Goal: Check status: Check status

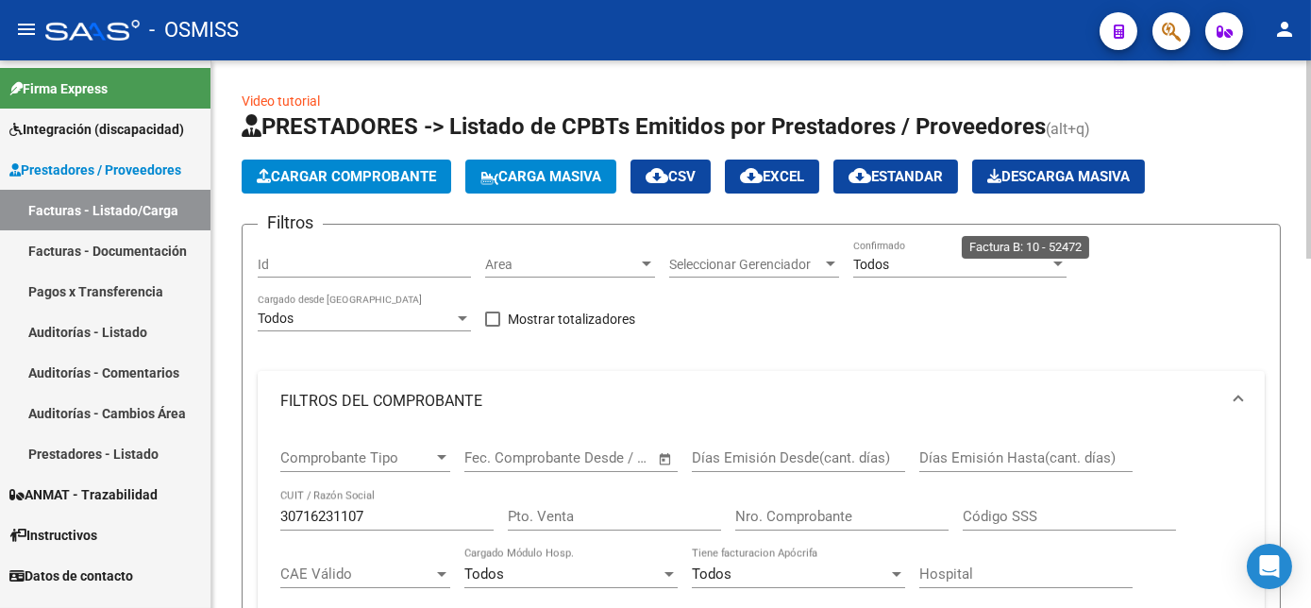
scroll to position [870, 0]
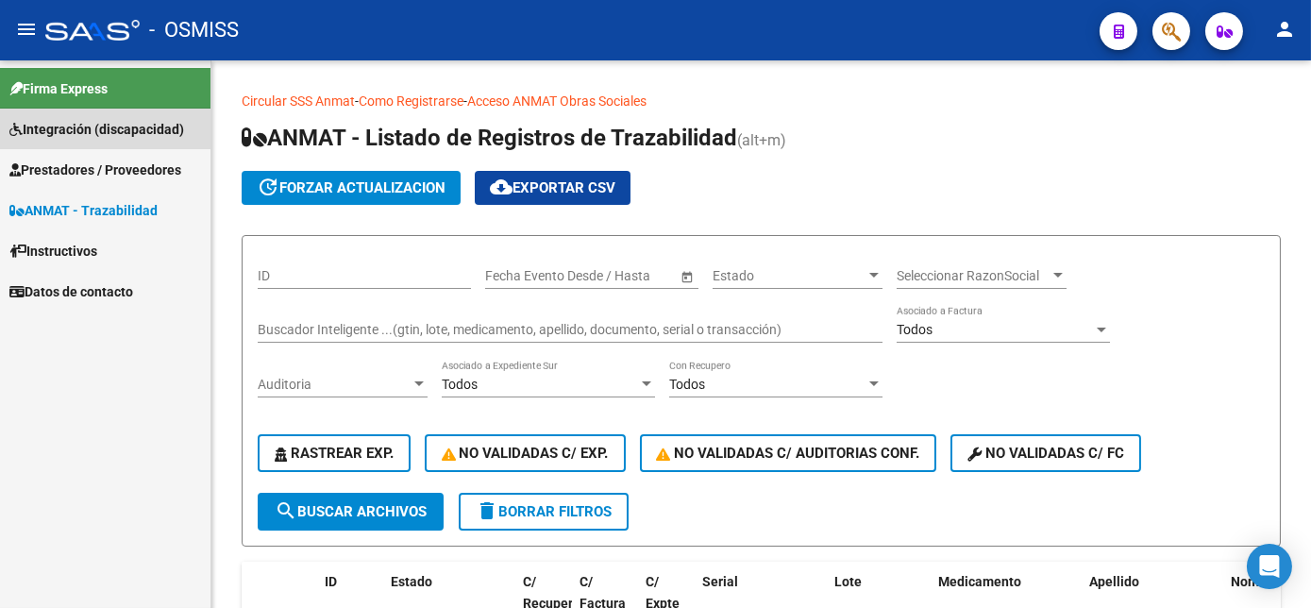
click at [101, 140] on link "Integración (discapacidad)" at bounding box center [105, 129] width 211 height 41
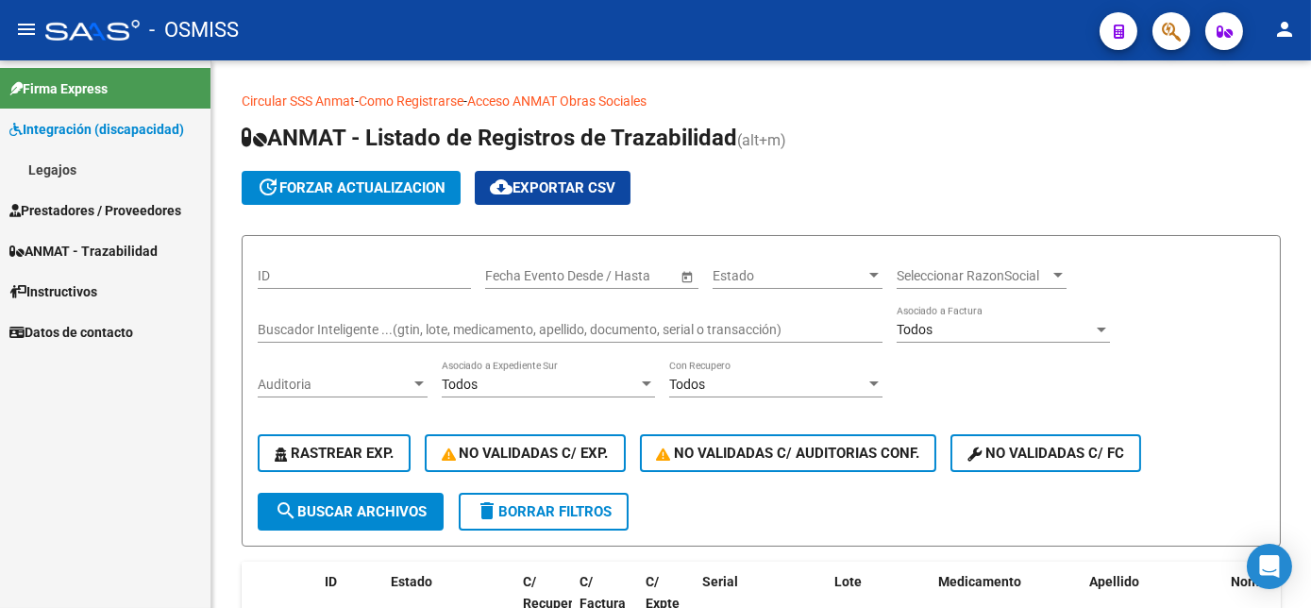
click at [77, 209] on span "Prestadores / Proveedores" at bounding box center [95, 210] width 172 height 21
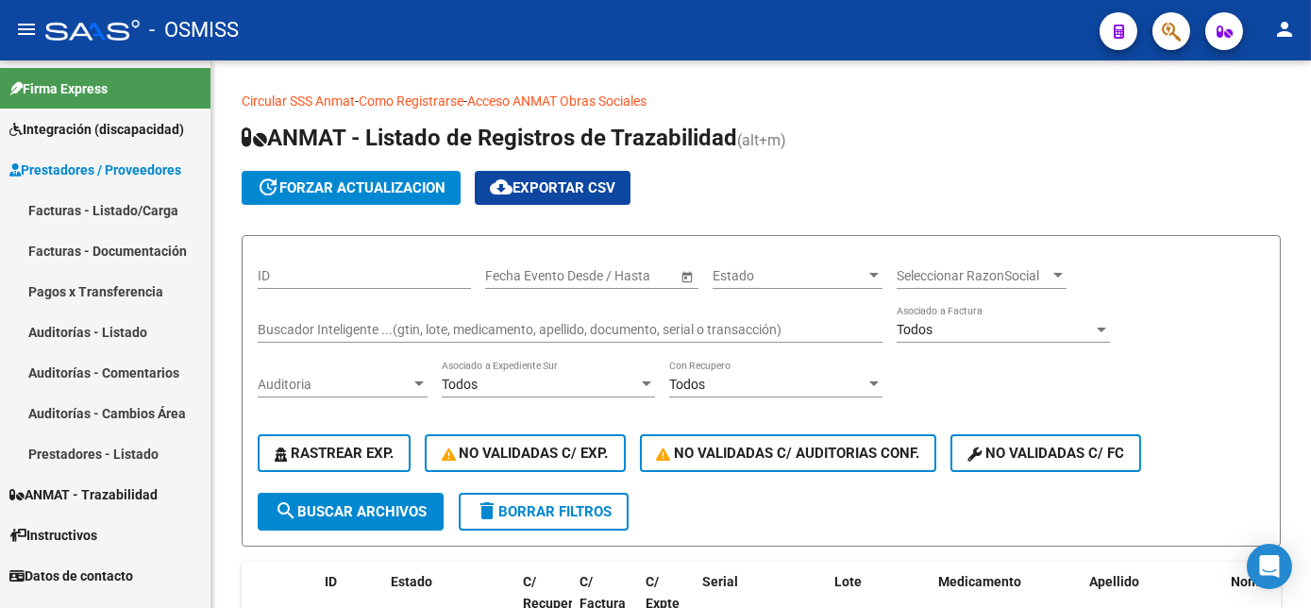
click at [114, 207] on link "Facturas - Listado/Carga" at bounding box center [105, 210] width 211 height 41
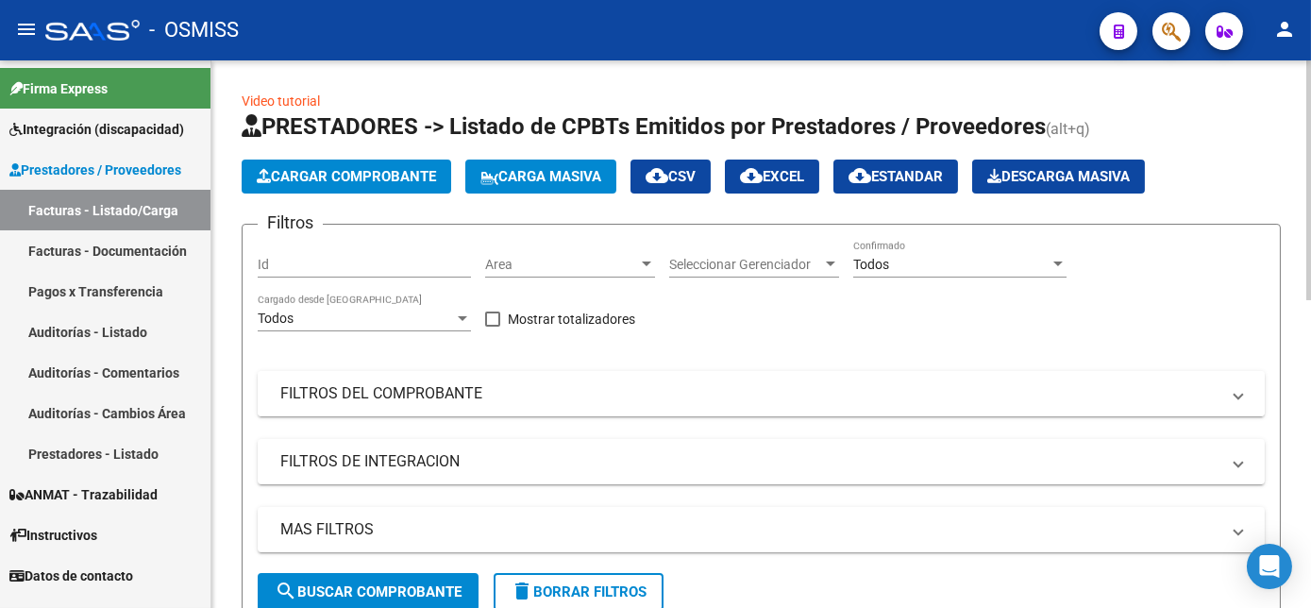
click at [642, 397] on mat-panel-title "FILTROS DEL COMPROBANTE" at bounding box center [749, 393] width 939 height 21
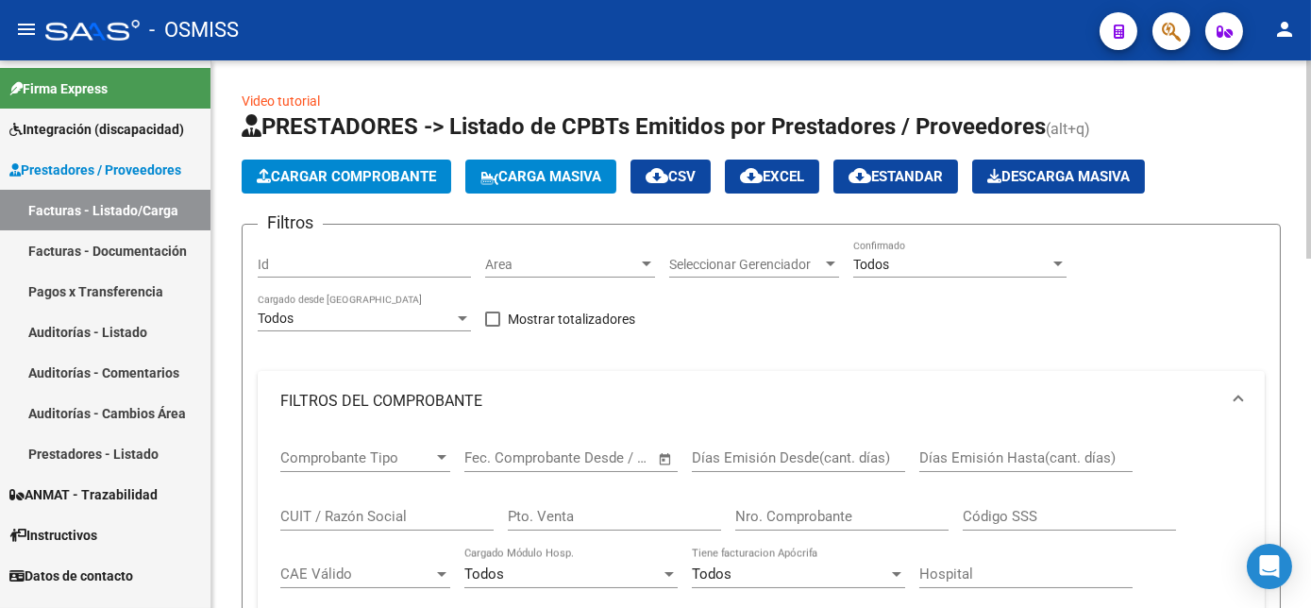
click at [383, 519] on input "CUIT / Razón Social" at bounding box center [386, 516] width 213 height 17
paste input "27235676090"
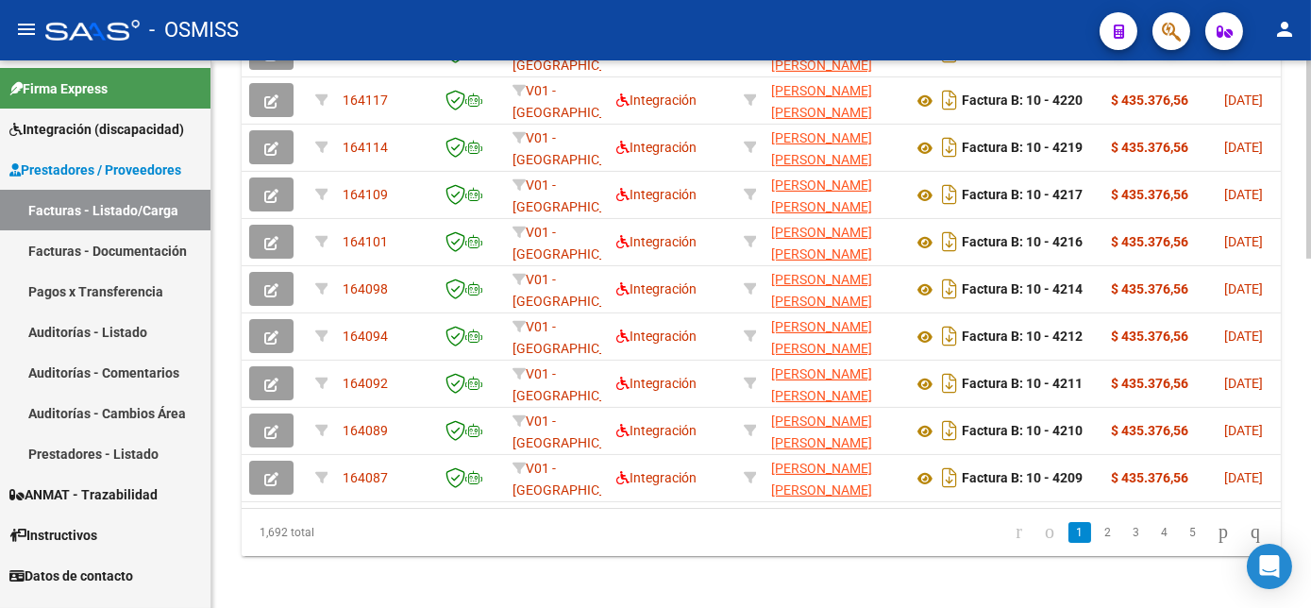
scroll to position [946, 0]
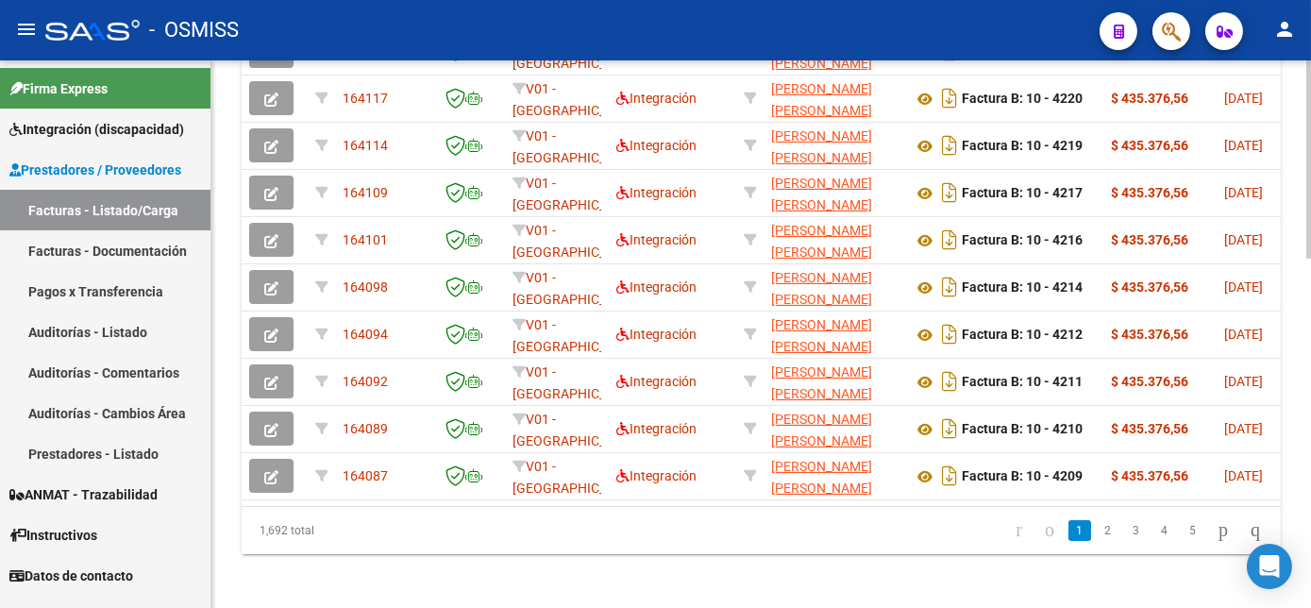
click at [1310, 591] on html "menu - OSMISS person Firma Express Integración (discapacidad) Legajos Prestador…" at bounding box center [655, 304] width 1311 height 608
type input "27235676090"
click at [1097, 541] on link "2" at bounding box center [1108, 530] width 23 height 21
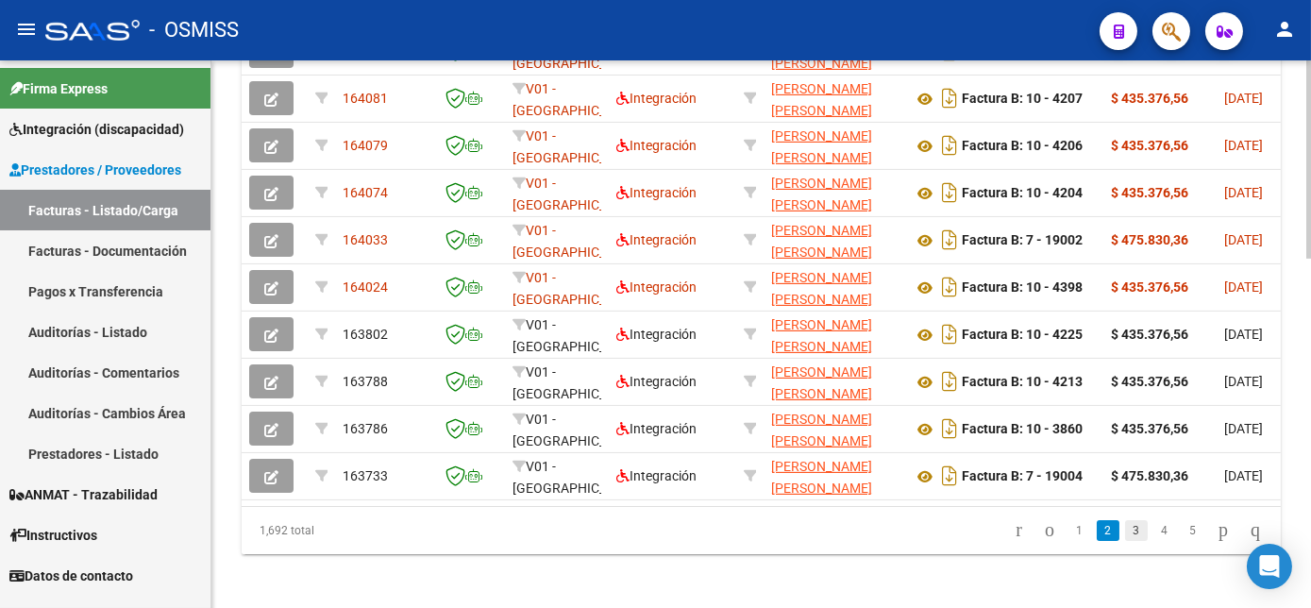
click at [1125, 541] on link "3" at bounding box center [1136, 530] width 23 height 21
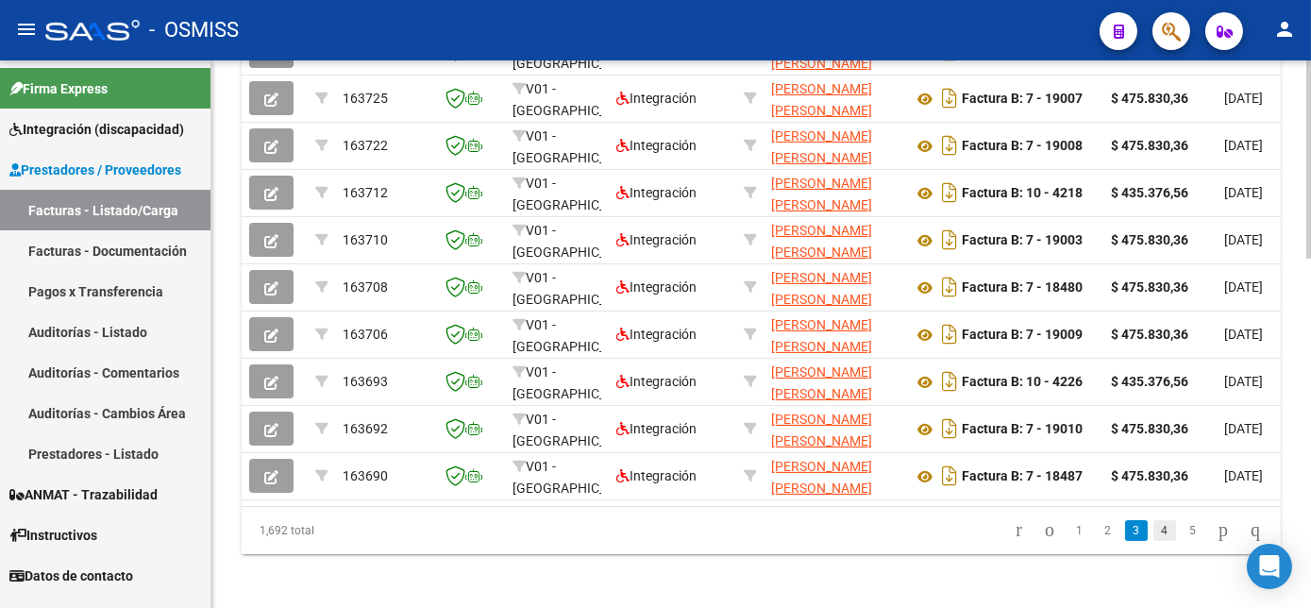
click at [1154, 541] on link "4" at bounding box center [1165, 530] width 23 height 21
click at [1154, 541] on link "5" at bounding box center [1165, 530] width 23 height 21
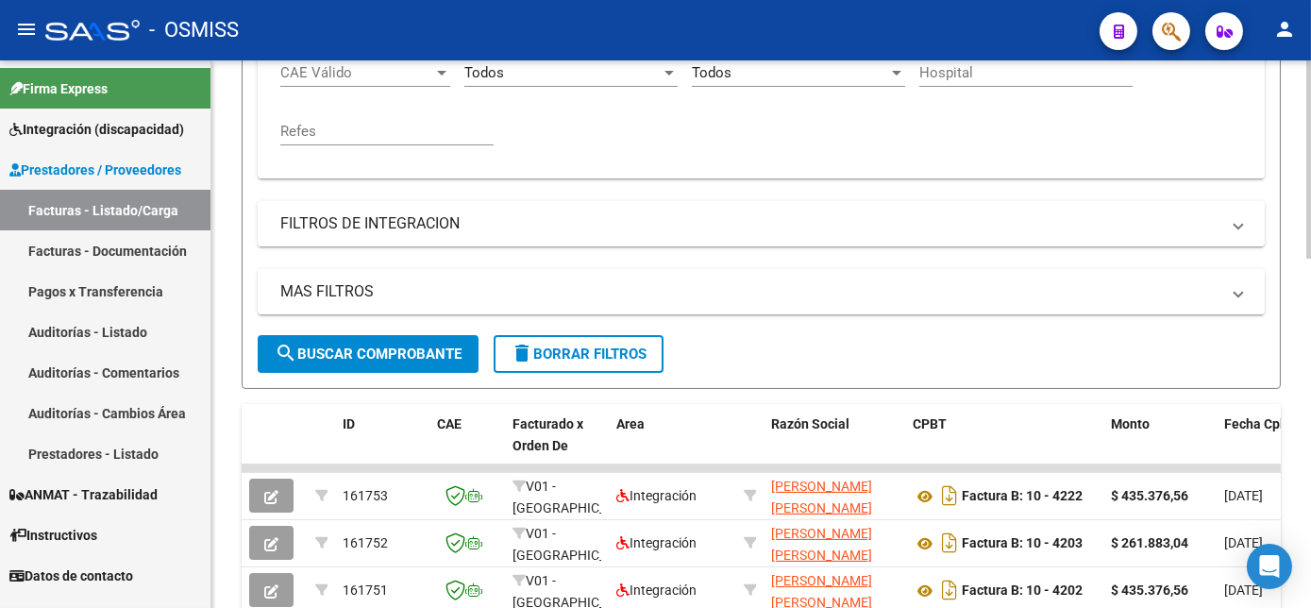
scroll to position [264, 0]
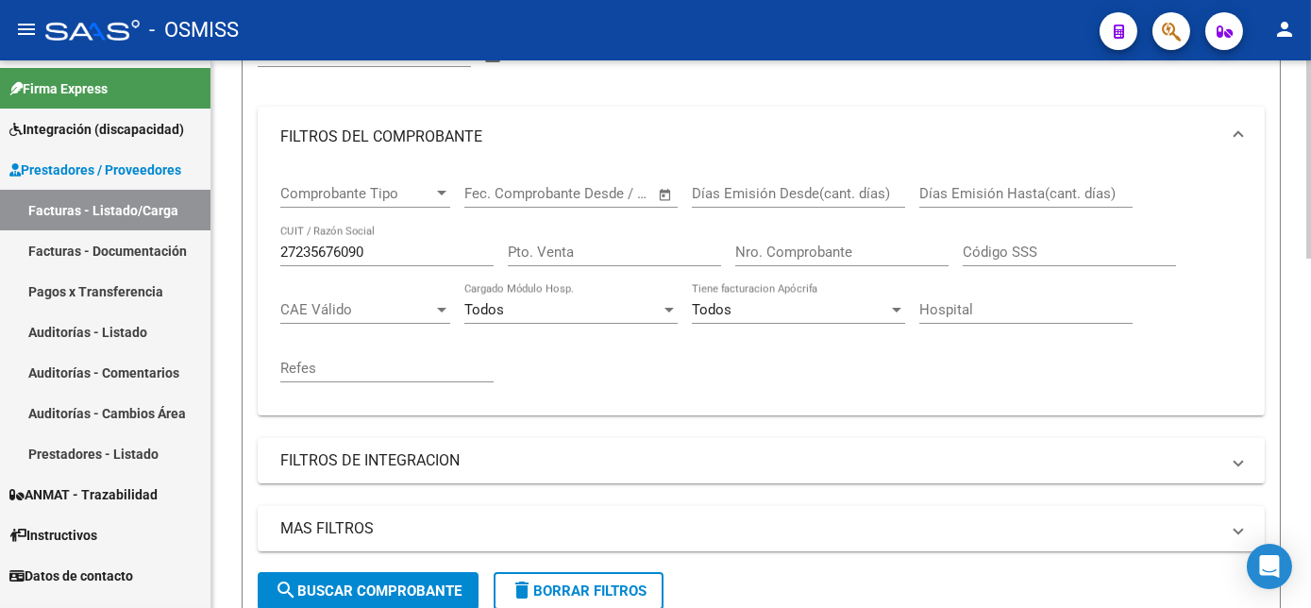
click at [1310, 220] on html "menu - OSMISS person Firma Express Integración (discapacidad) Legajos Prestador…" at bounding box center [655, 304] width 1311 height 608
click at [800, 251] on input "Nro. Comprobante" at bounding box center [841, 252] width 213 height 17
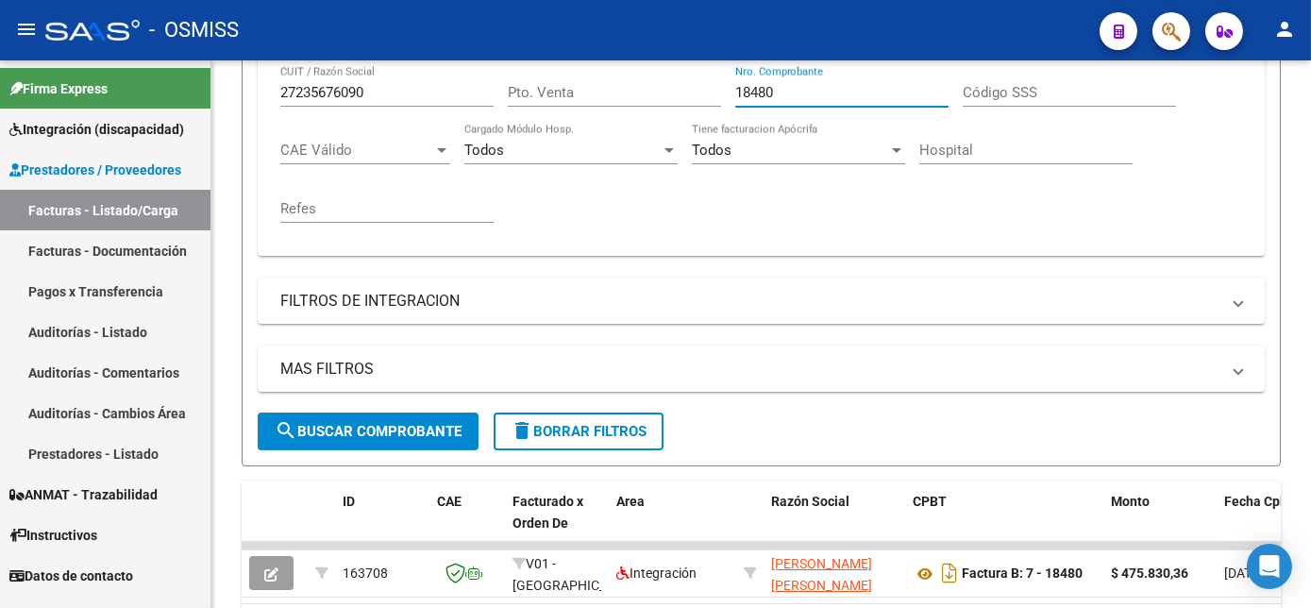
scroll to position [540, 0]
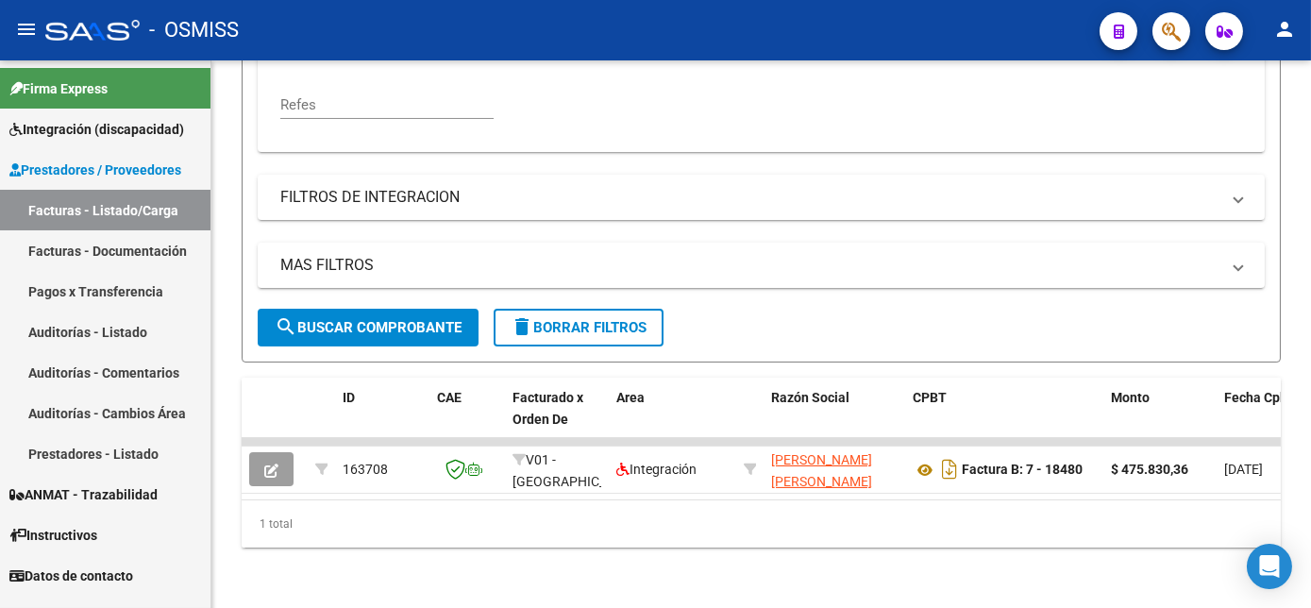
click at [1310, 607] on html "menu - OSMISS person Firma Express Integración (discapacidad) Legajos Prestador…" at bounding box center [655, 304] width 1311 height 608
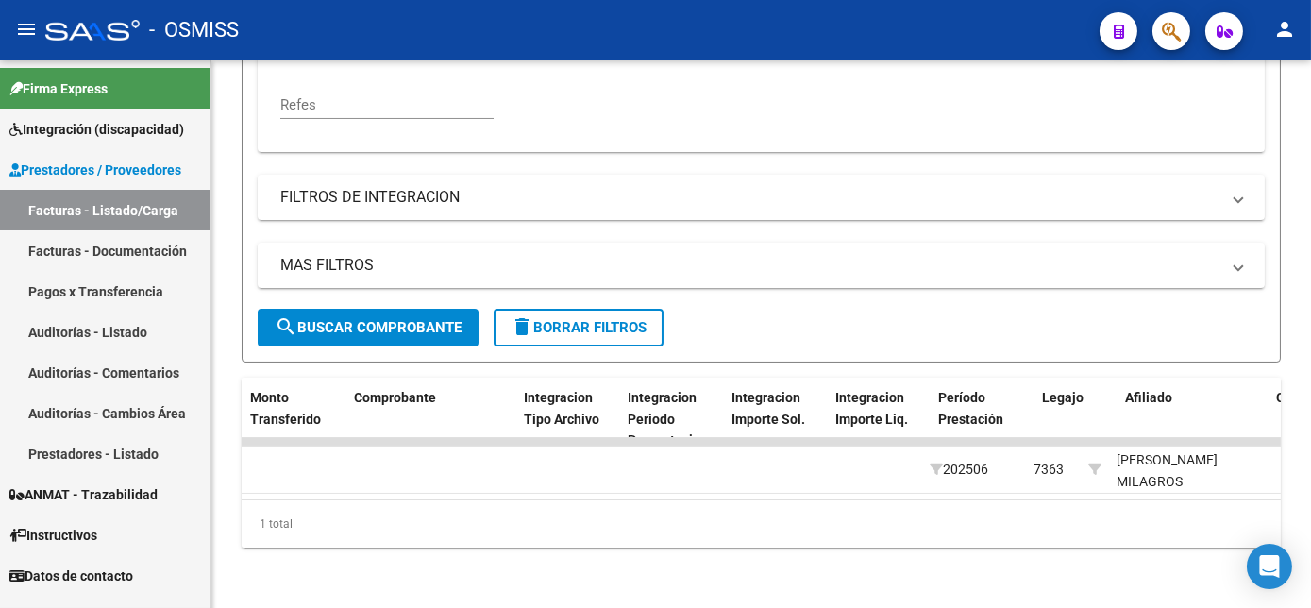
scroll to position [0, 0]
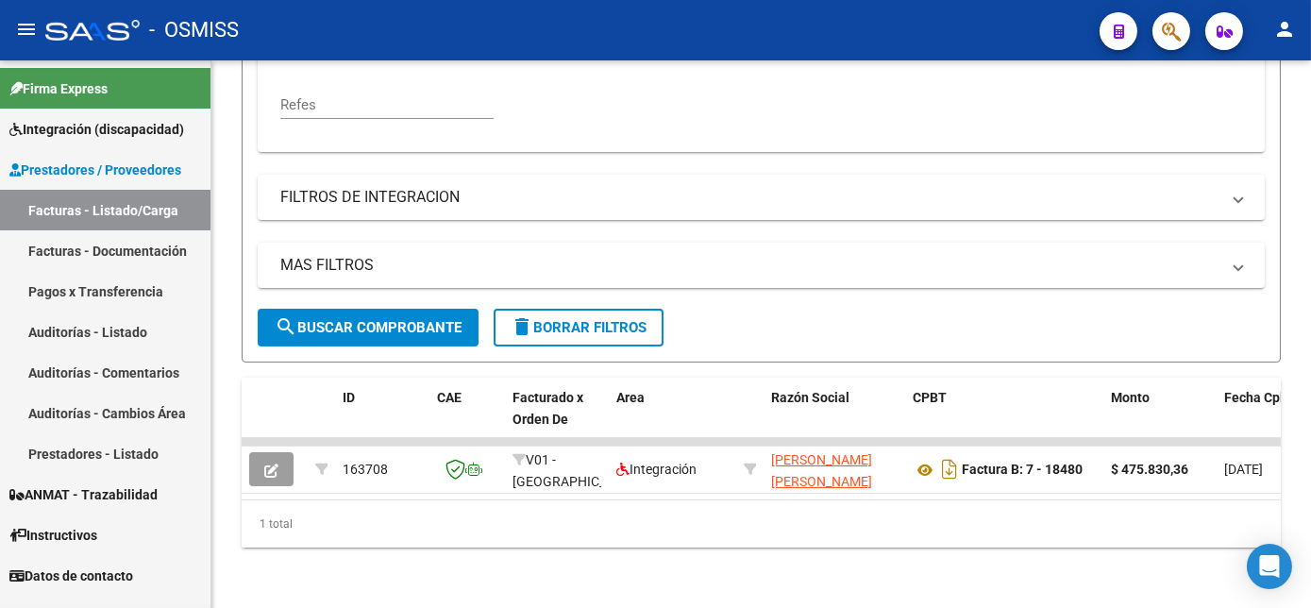
click at [1144, 483] on datatable-body "163708 V01 - [PERSON_NAME] Integración [PERSON_NAME] [PERSON_NAME] 27235676090 …" at bounding box center [761, 468] width 1039 height 61
click at [1188, 481] on datatable-selection "163708 V01 - [PERSON_NAME] Integración [PERSON_NAME] [PERSON_NAME] 27235676090 …" at bounding box center [761, 488] width 1039 height 15
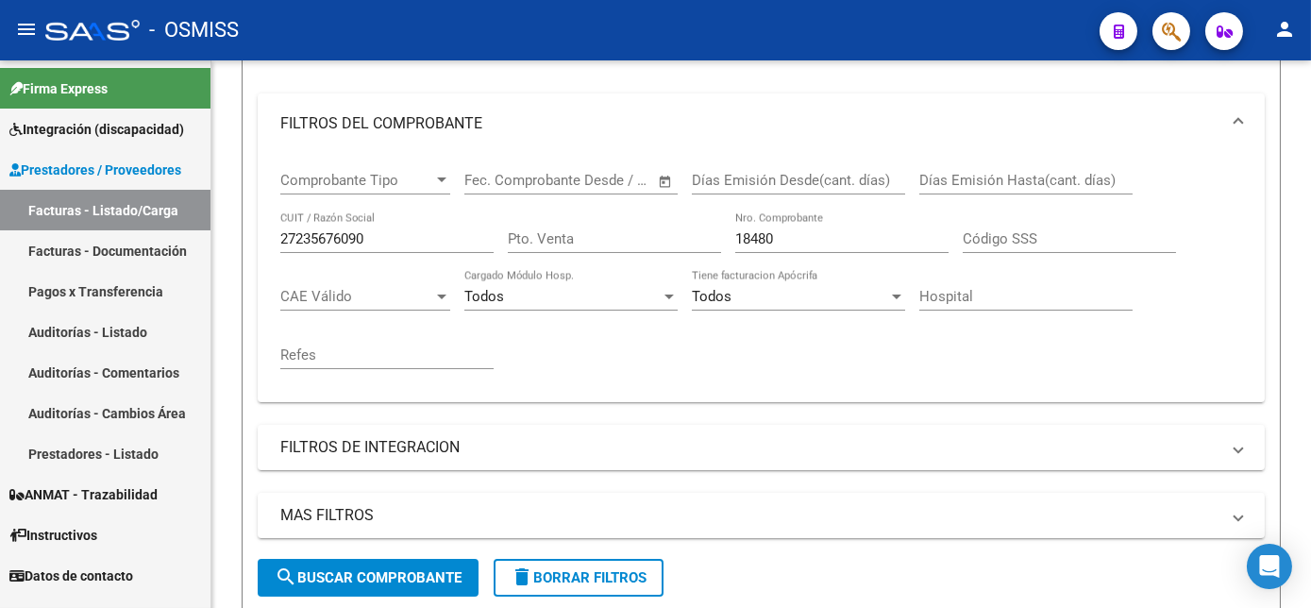
click at [1306, 270] on div at bounding box center [1308, 341] width 5 height 276
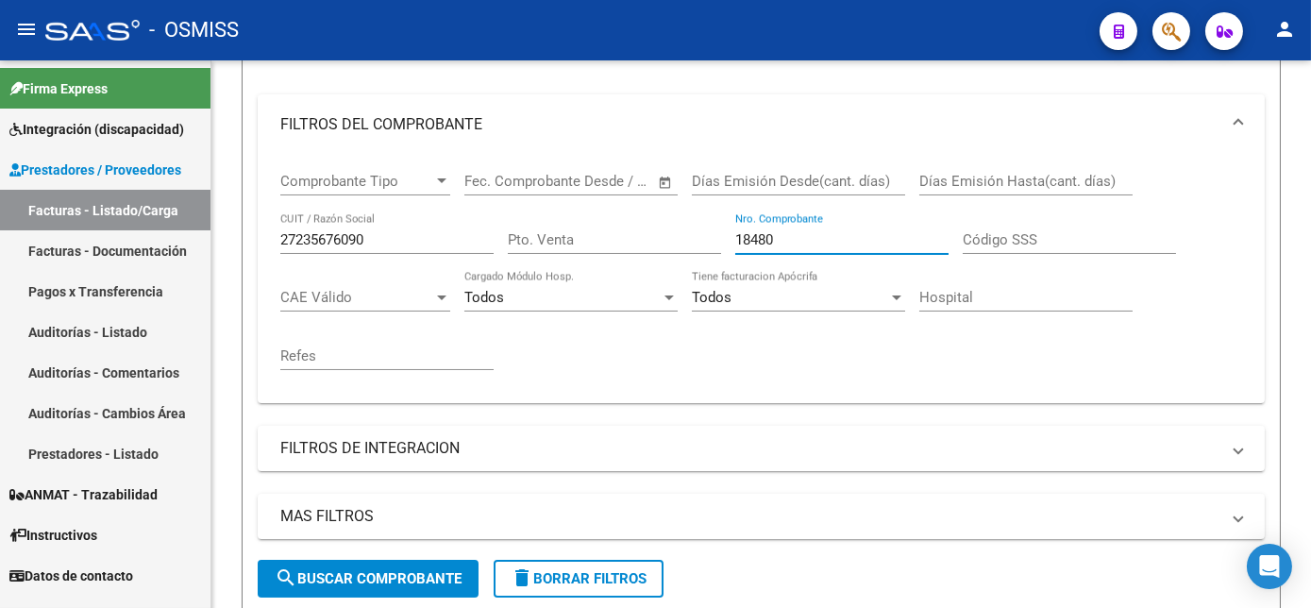
drag, startPoint x: 798, startPoint y: 233, endPoint x: 608, endPoint y: 221, distance: 190.1
click at [608, 221] on div "Comprobante Tipo Comprobante Tipo Start date – End date Fec. Comprobante Desde …" at bounding box center [761, 271] width 962 height 233
click at [528, 483] on div "Filtros Id Area Area Seleccionar Gerenciador Seleccionar Gerenciador Todos Conf…" at bounding box center [761, 261] width 1007 height 597
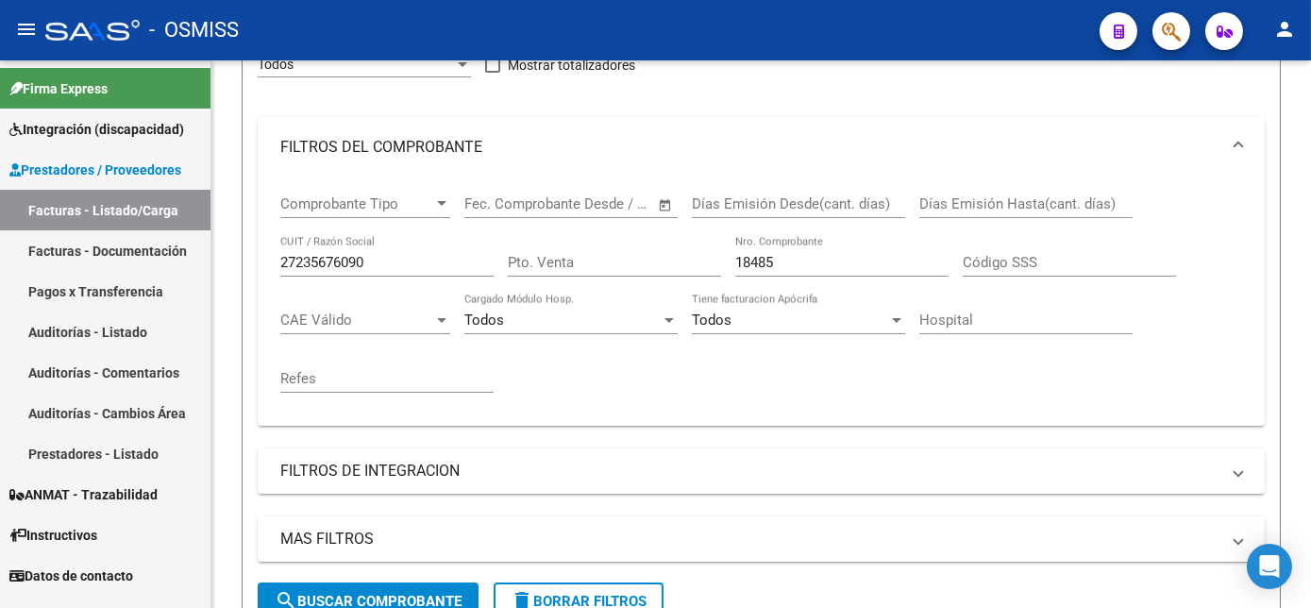
scroll to position [242, 0]
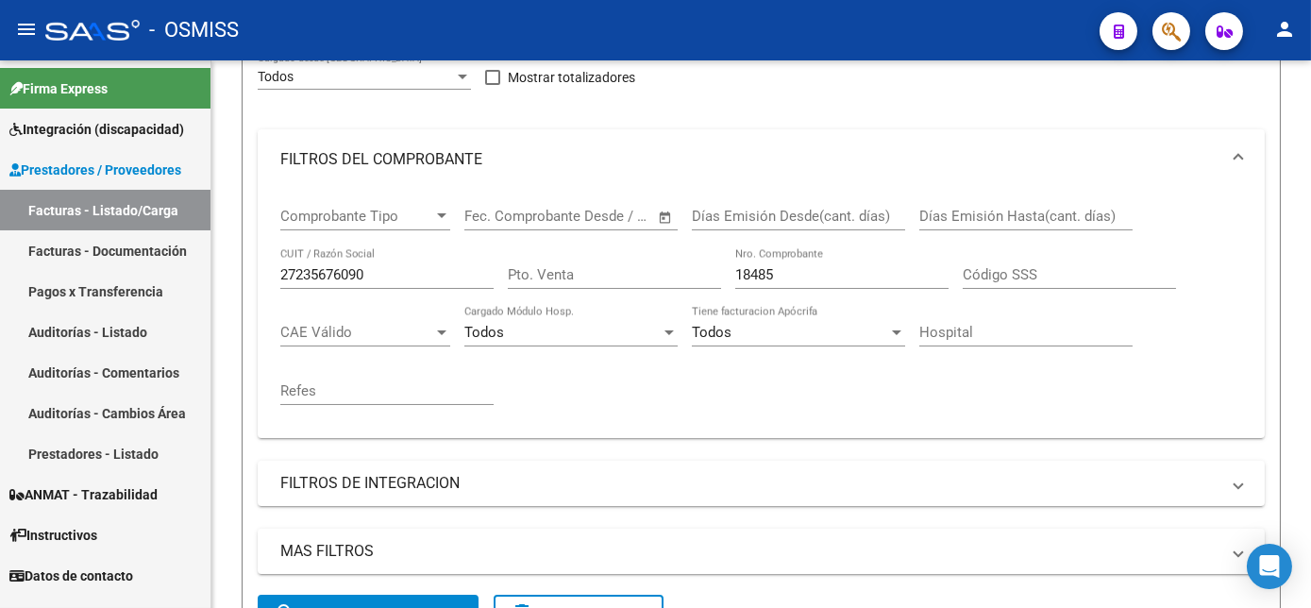
click at [778, 277] on input "18485" at bounding box center [841, 274] width 213 height 17
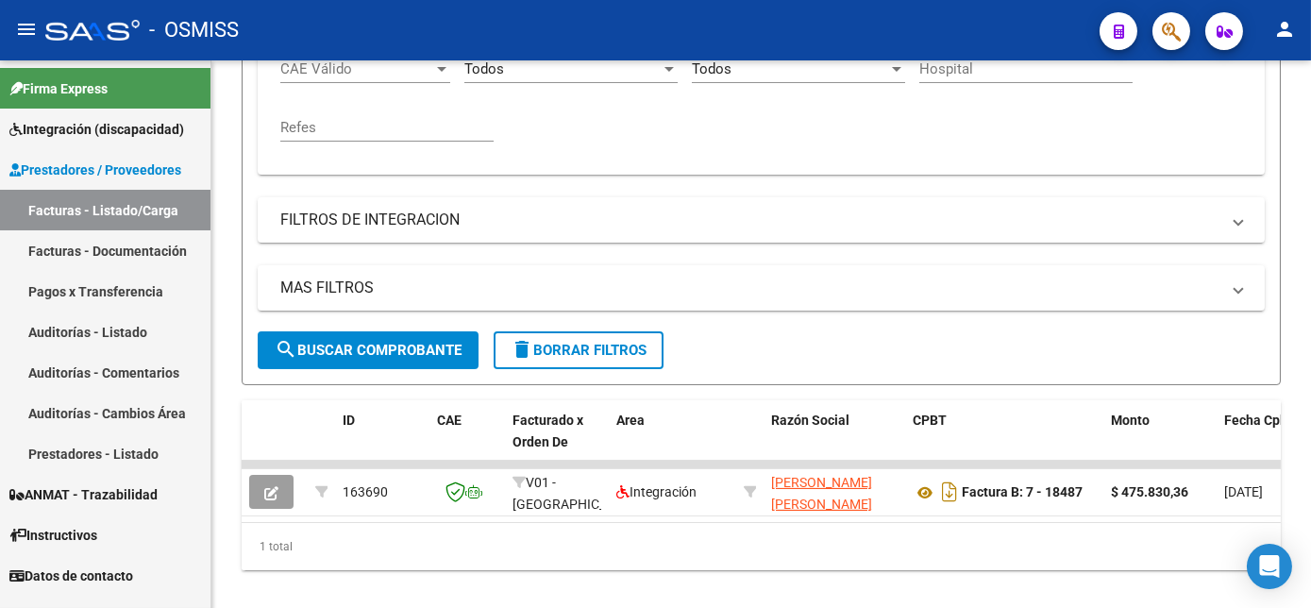
scroll to position [540, 0]
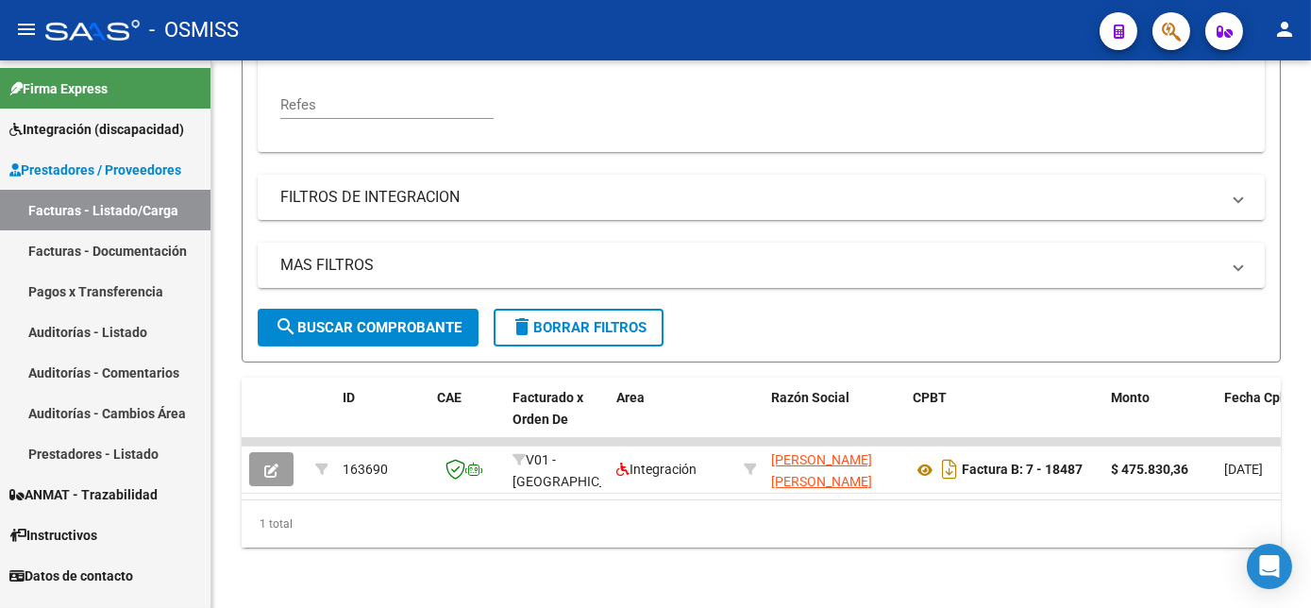
click at [1305, 443] on div "Video tutorial PRESTADORES -> Listado de CPBTs Emitidos por Prestadores / Prove…" at bounding box center [763, 70] width 1104 height 1075
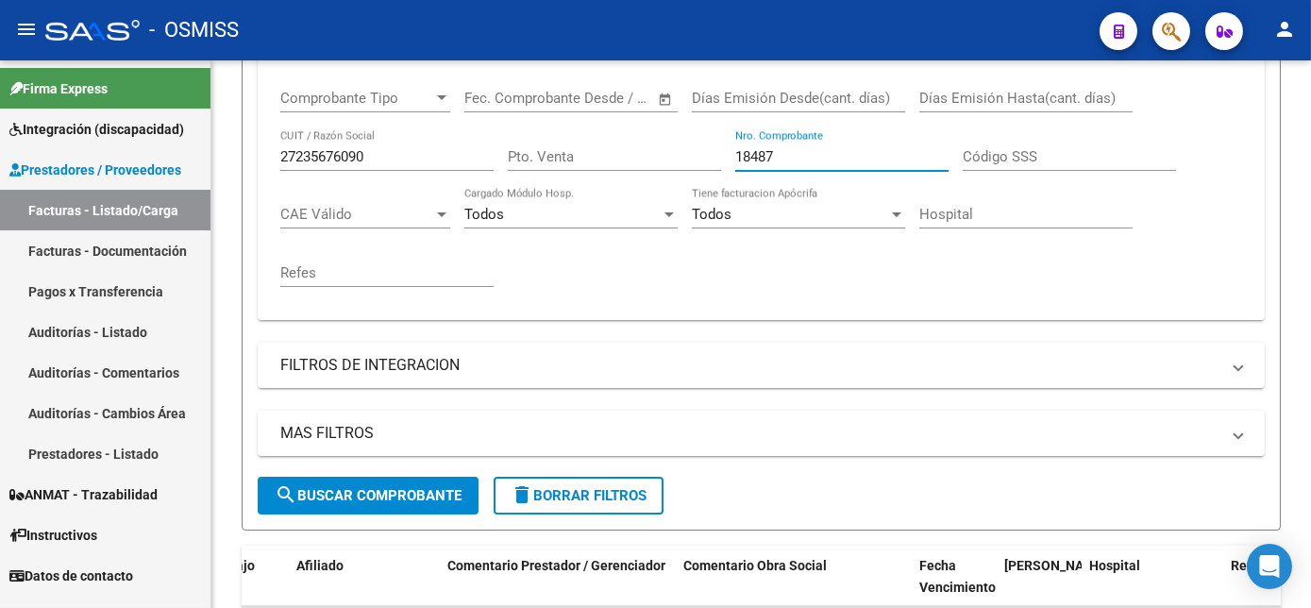
scroll to position [357, 0]
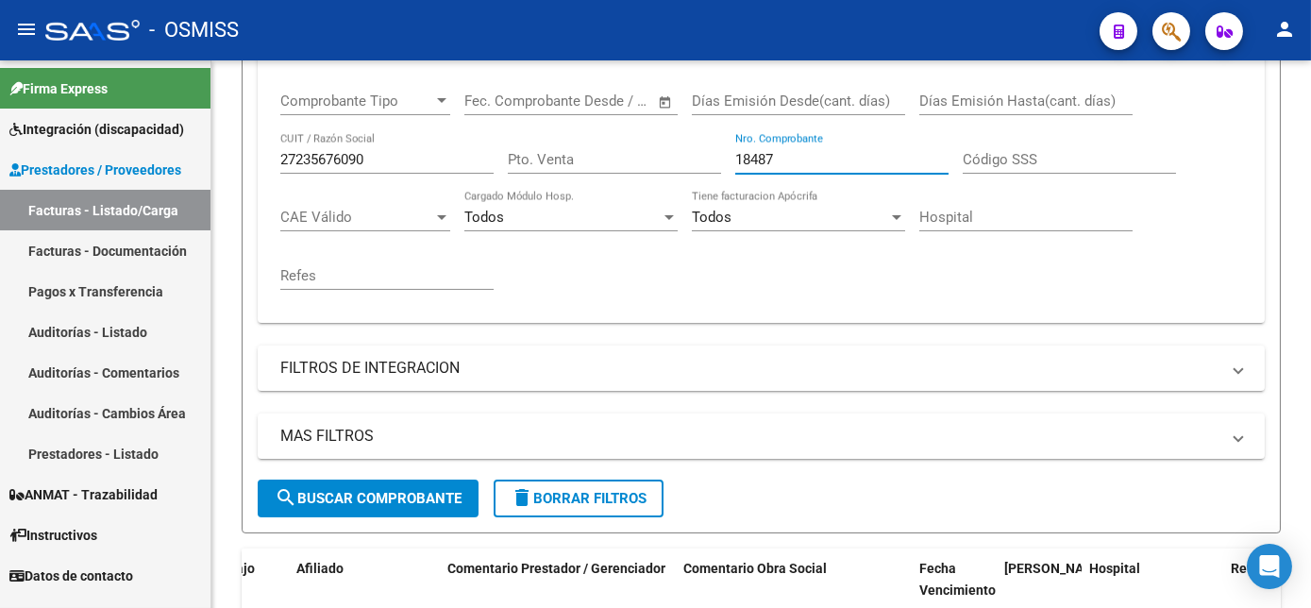
click at [1310, 309] on html "menu - OSMISS person Firma Express Integración (discapacidad) Legajos Prestador…" at bounding box center [655, 304] width 1311 height 608
type input "1"
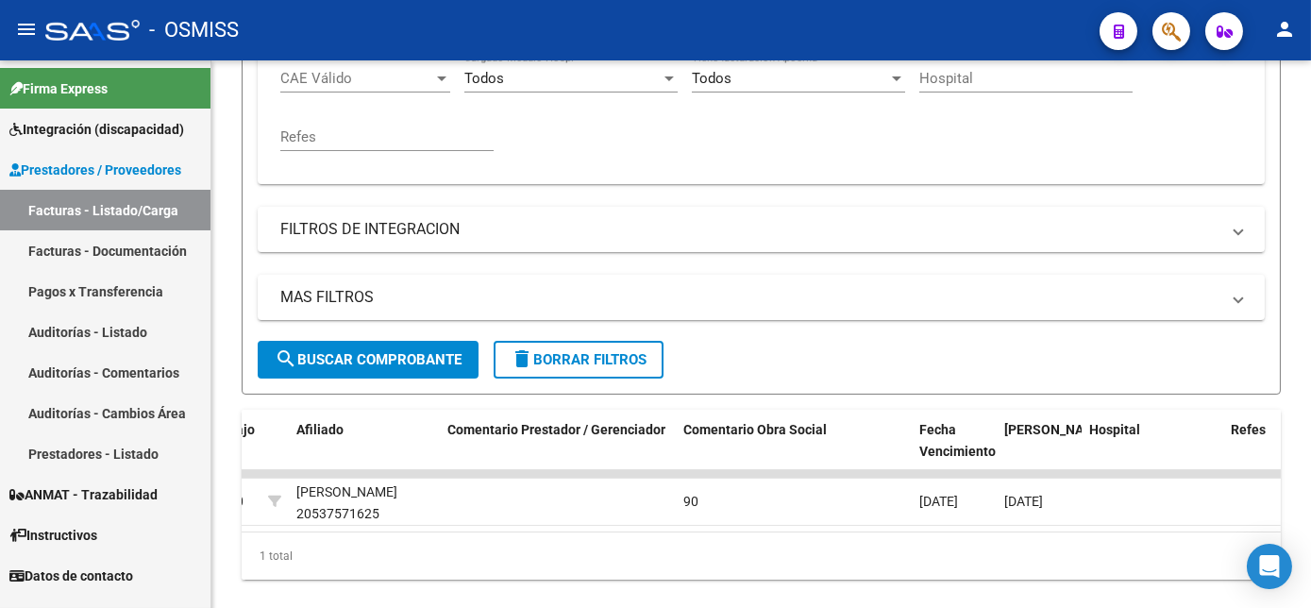
scroll to position [540, 0]
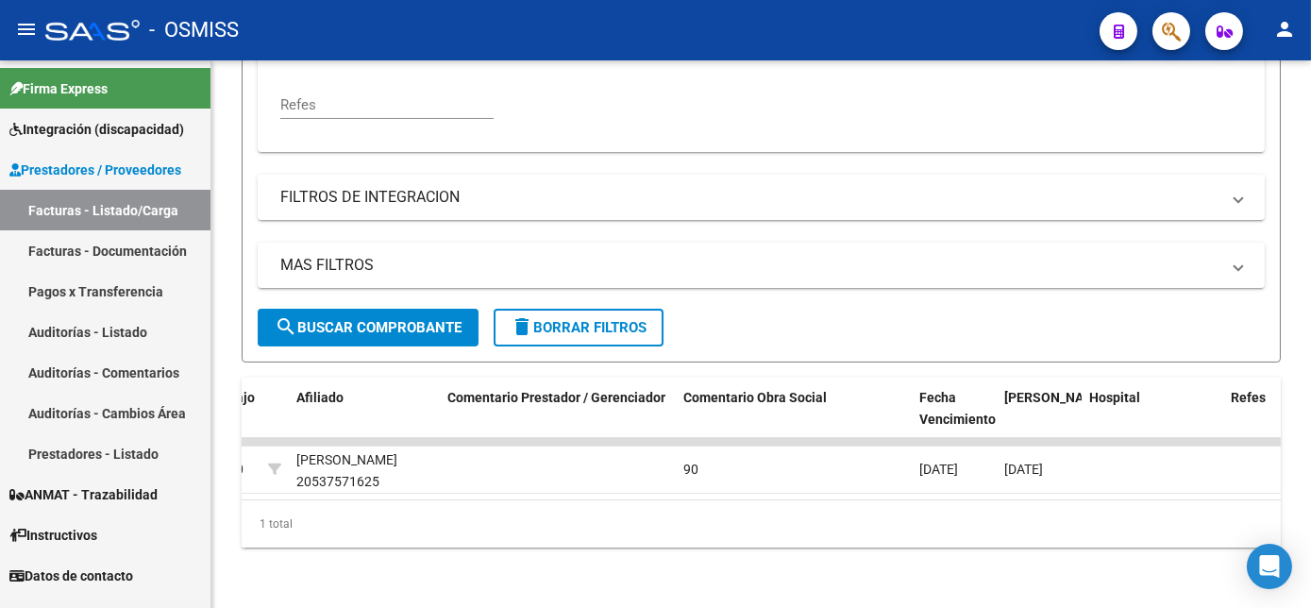
click at [1310, 514] on html "menu - OSMISS person Firma Express Integración (discapacidad) Legajos Prestador…" at bounding box center [655, 304] width 1311 height 608
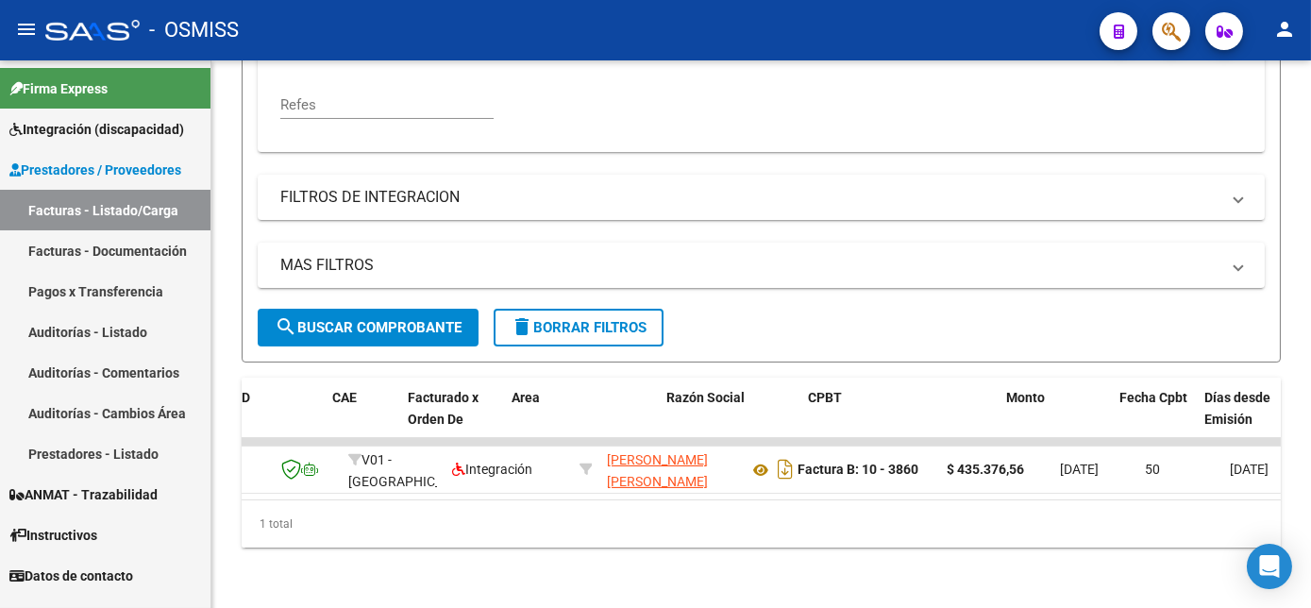
scroll to position [0, 0]
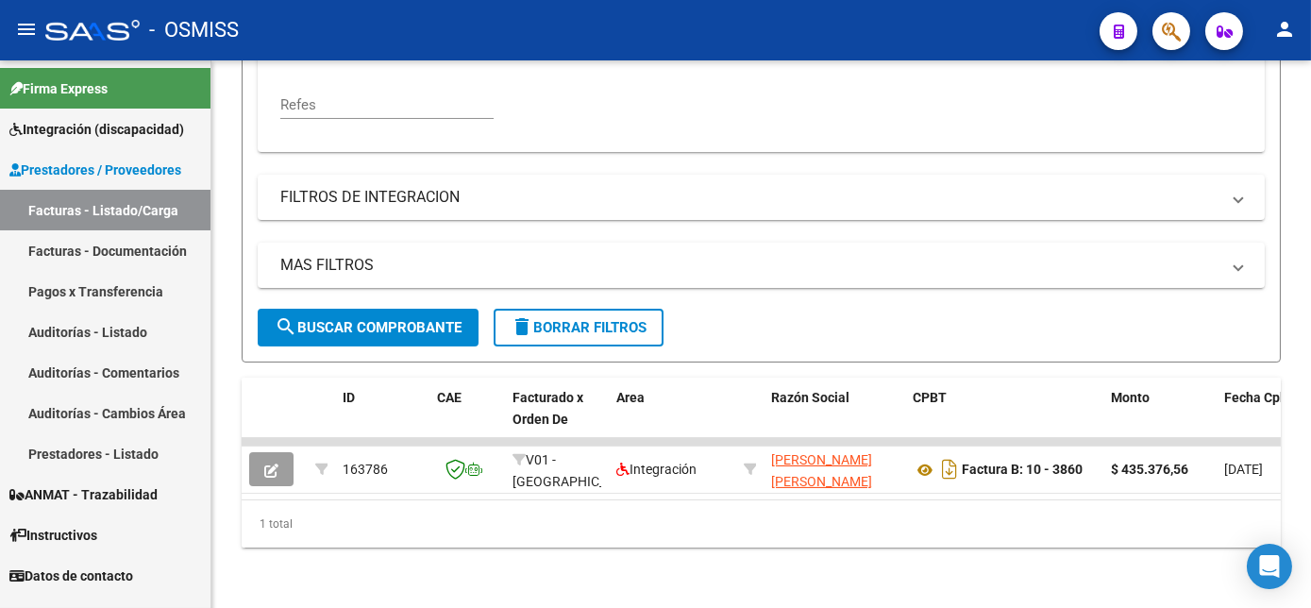
type input "3860"
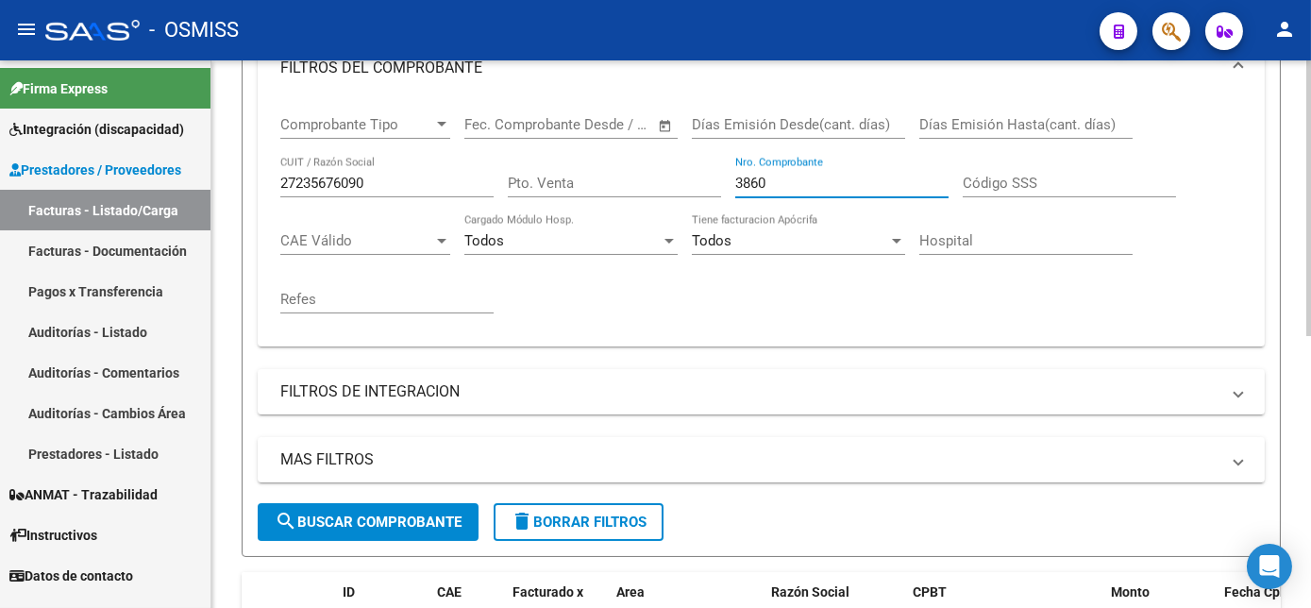
scroll to position [319, 0]
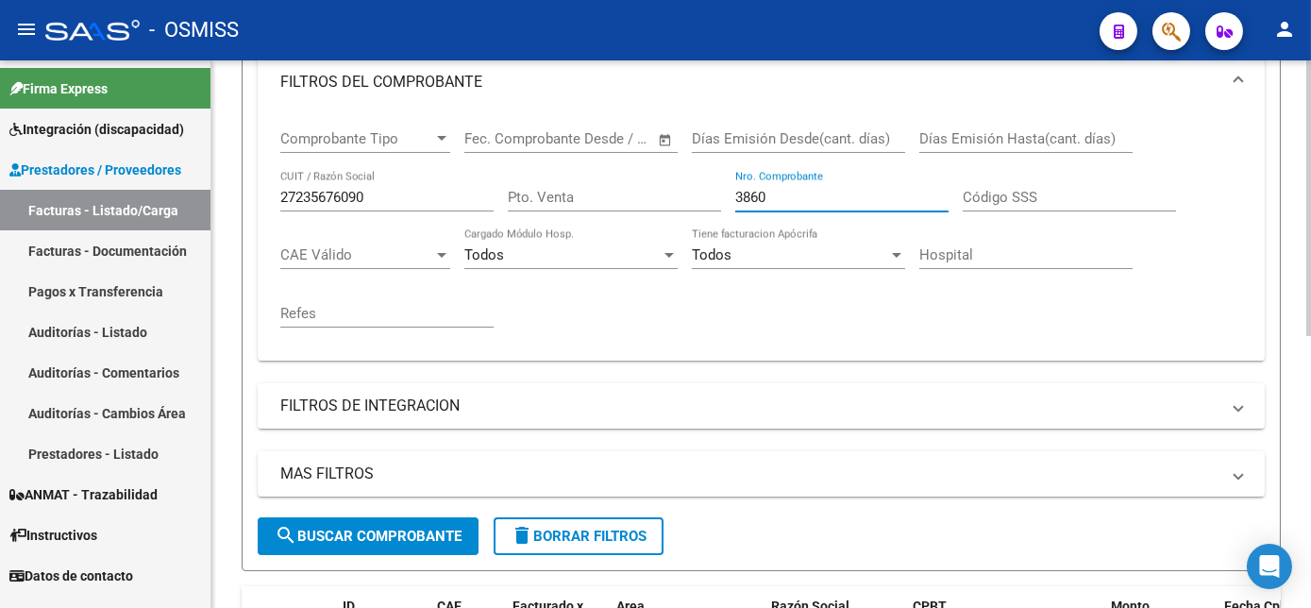
click at [1302, 264] on div "Video tutorial PRESTADORES -> Listado de CPBTs Emitidos por Prestadores / Prove…" at bounding box center [763, 278] width 1104 height 1075
drag, startPoint x: 778, startPoint y: 194, endPoint x: 625, endPoint y: 212, distance: 154.1
click at [625, 212] on div "Comprobante Tipo Comprobante Tipo Start date – End date Fec. Comprobante Desde …" at bounding box center [761, 228] width 962 height 233
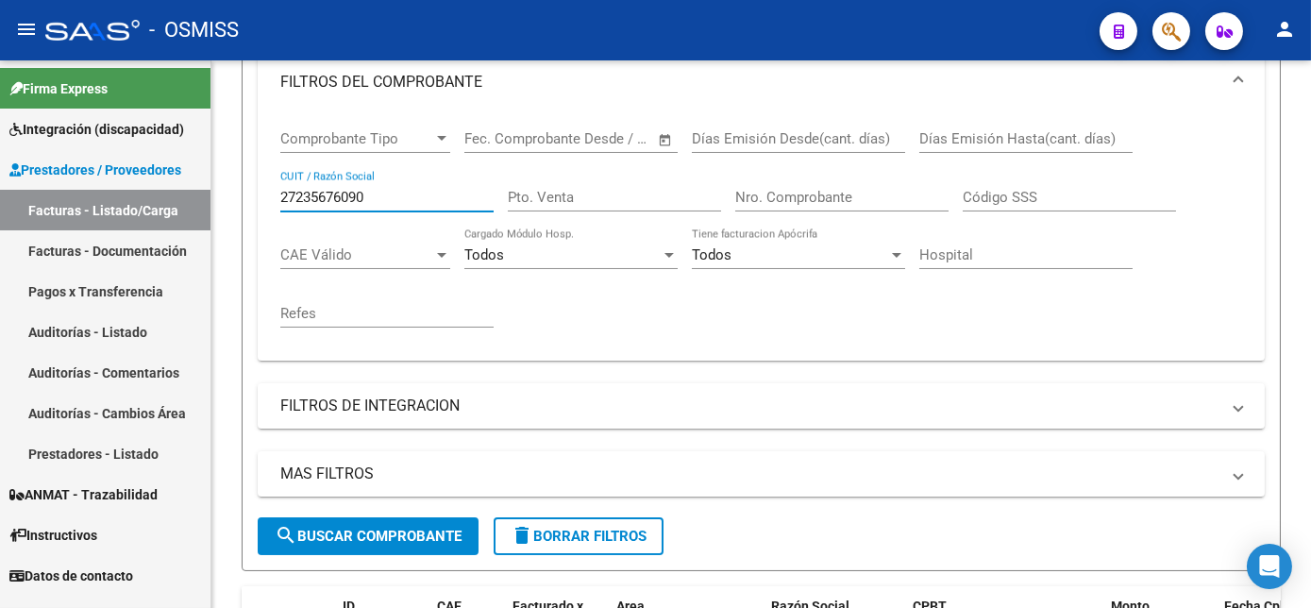
drag, startPoint x: 385, startPoint y: 200, endPoint x: -4, endPoint y: 236, distance: 390.6
click at [0, 236] on html "menu - OSMISS person Firma Express Integración (discapacidad) Legajos Prestador…" at bounding box center [655, 304] width 1311 height 608
paste input "340191973"
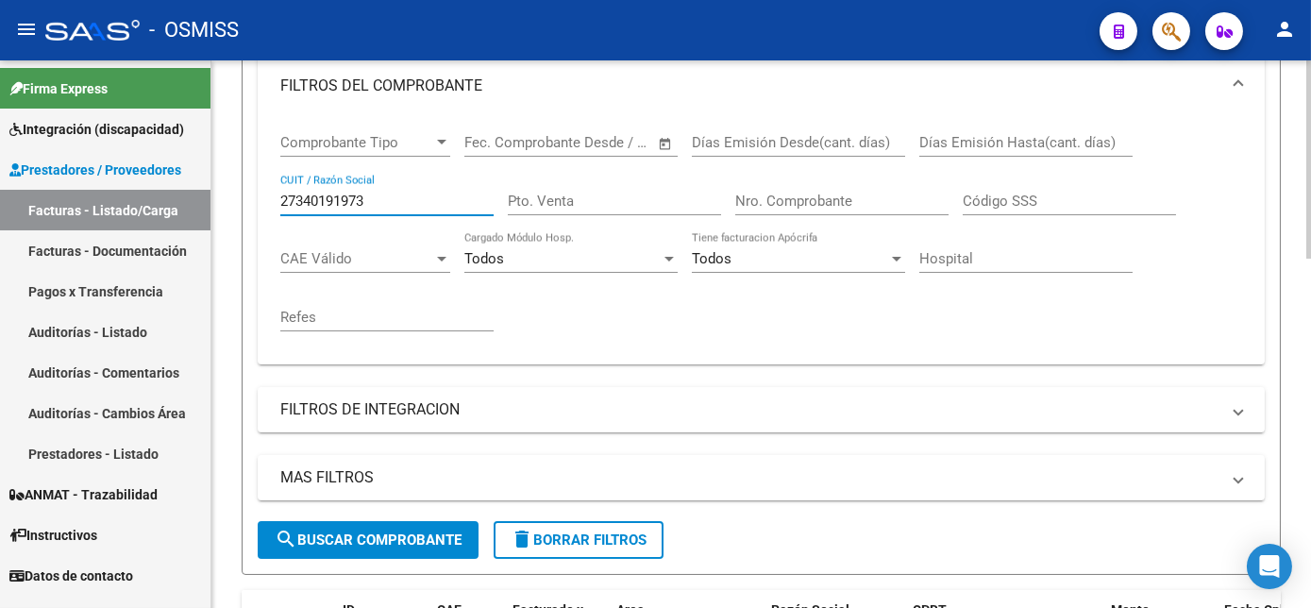
scroll to position [287, 0]
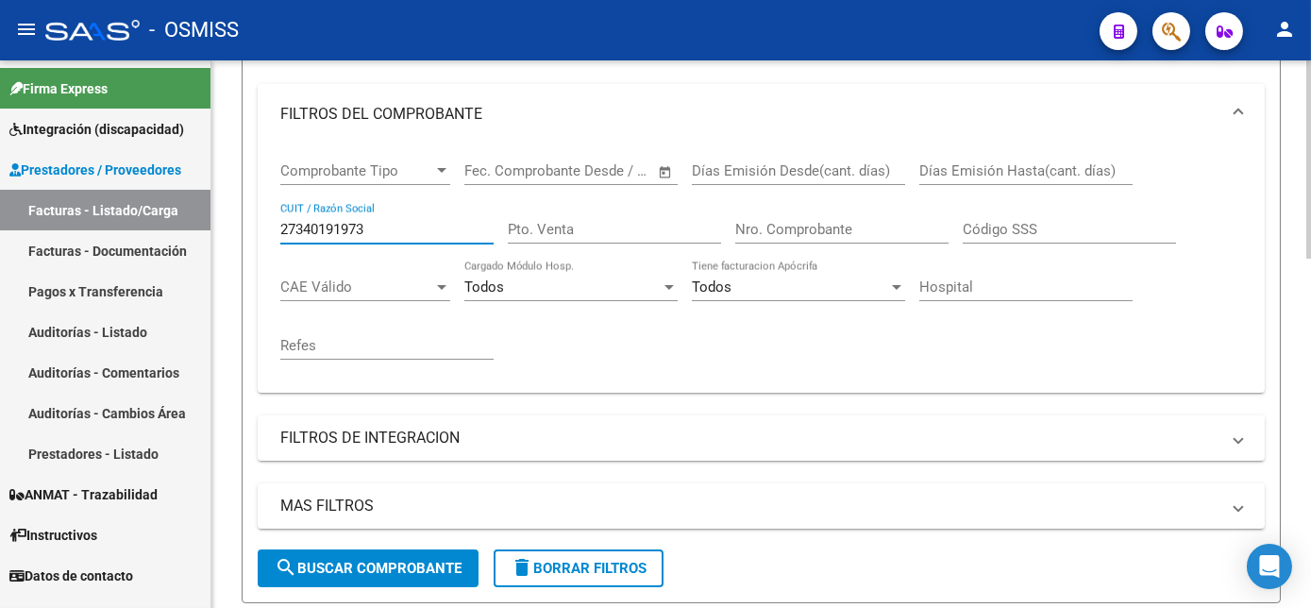
click at [1274, 327] on div "Video tutorial PRESTADORES -> Listado de CPBTs Emitidos por Prestadores / Prove…" at bounding box center [763, 523] width 1104 height 1500
type input "27340191973"
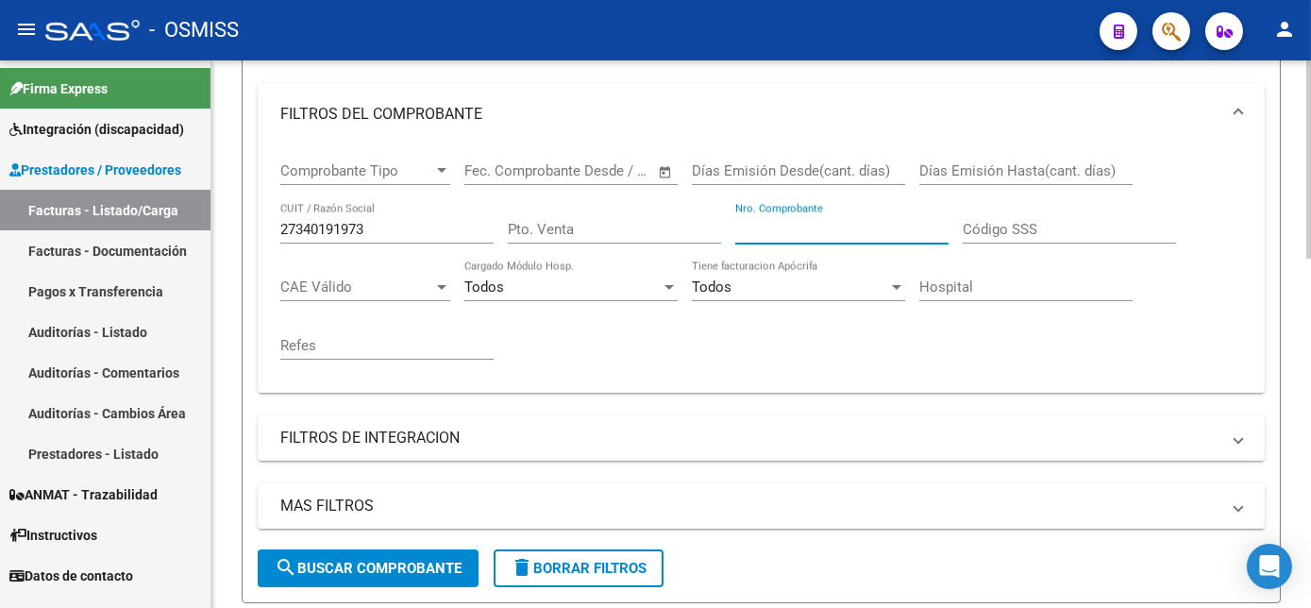
click at [805, 236] on input "Nro. Comprobante" at bounding box center [841, 229] width 213 height 17
type input "1686"
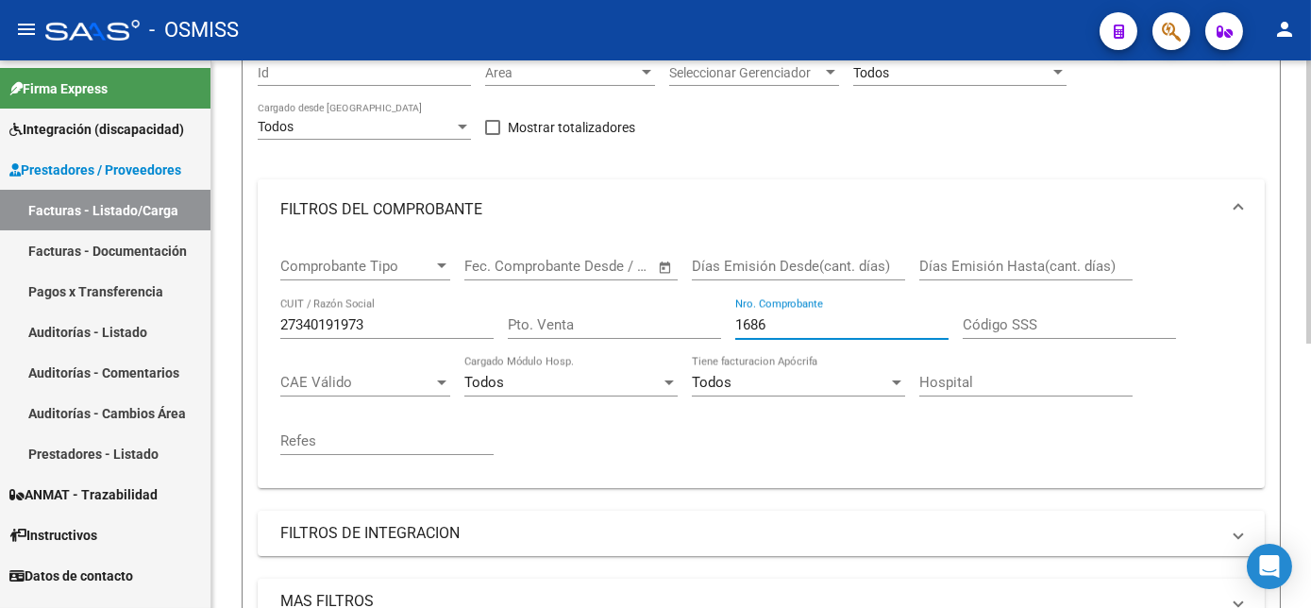
scroll to position [160, 0]
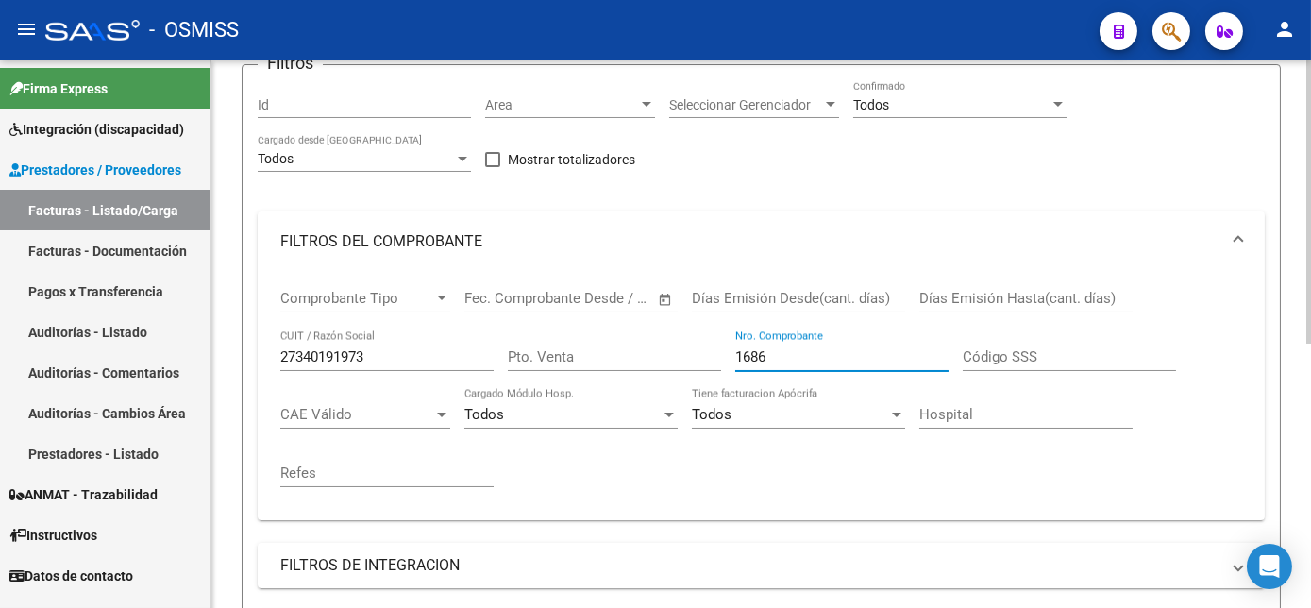
click at [1289, 210] on div "Video tutorial PRESTADORES -> Listado de CPBTs Emitidos por Prestadores / Prove…" at bounding box center [763, 431] width 1104 height 1061
drag, startPoint x: 783, startPoint y: 361, endPoint x: 610, endPoint y: 362, distance: 172.7
click at [610, 362] on div "Comprobante Tipo Comprobante Tipo Start date – End date Fec. Comprobante Desde …" at bounding box center [761, 388] width 962 height 233
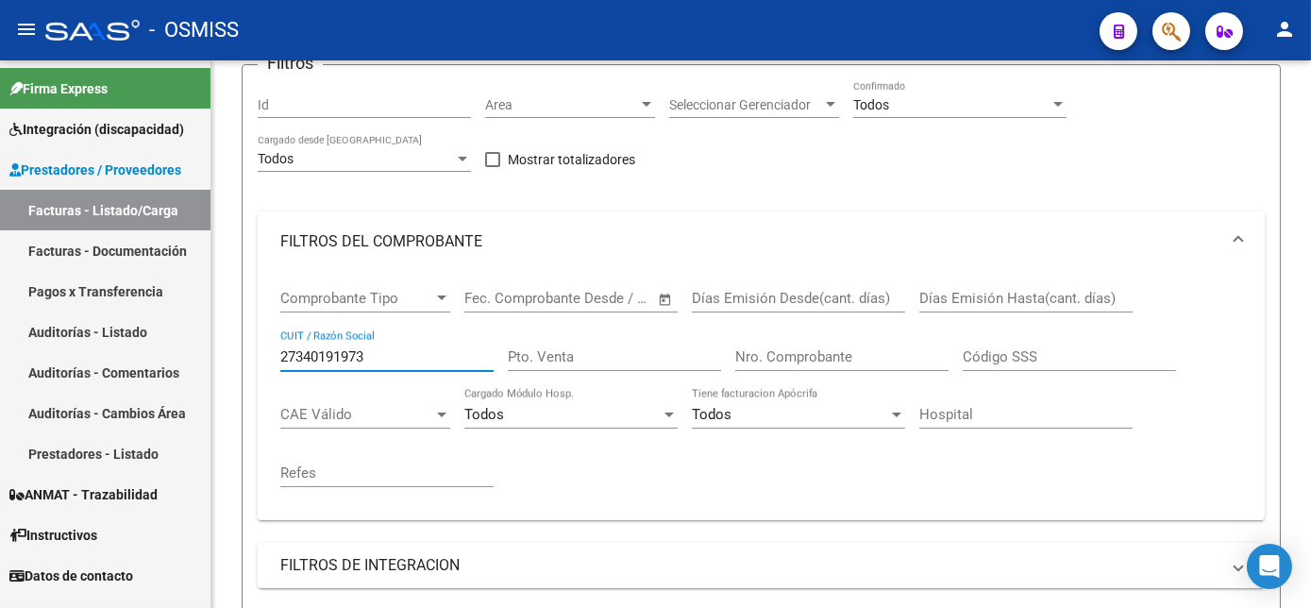
drag, startPoint x: 381, startPoint y: 356, endPoint x: 53, endPoint y: 310, distance: 331.7
click at [53, 310] on mat-sidenav-container "Firma Express Integración (discapacidad) Legajos Prestadores / Proveedores Fact…" at bounding box center [655, 333] width 1311 height 547
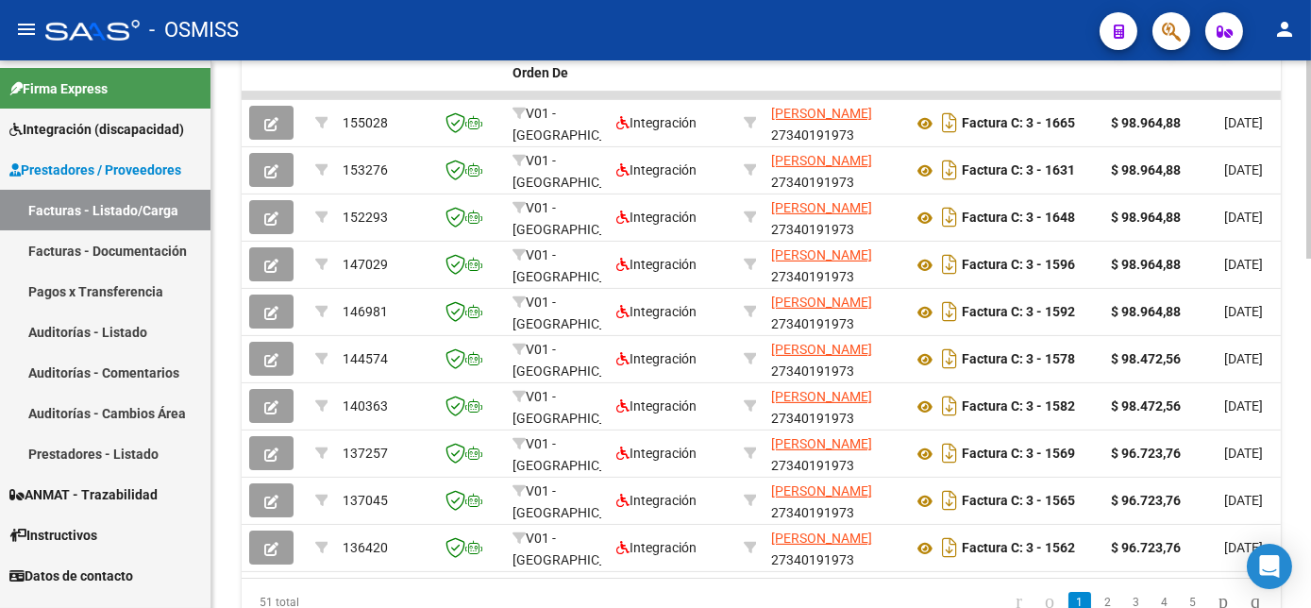
scroll to position [876, 0]
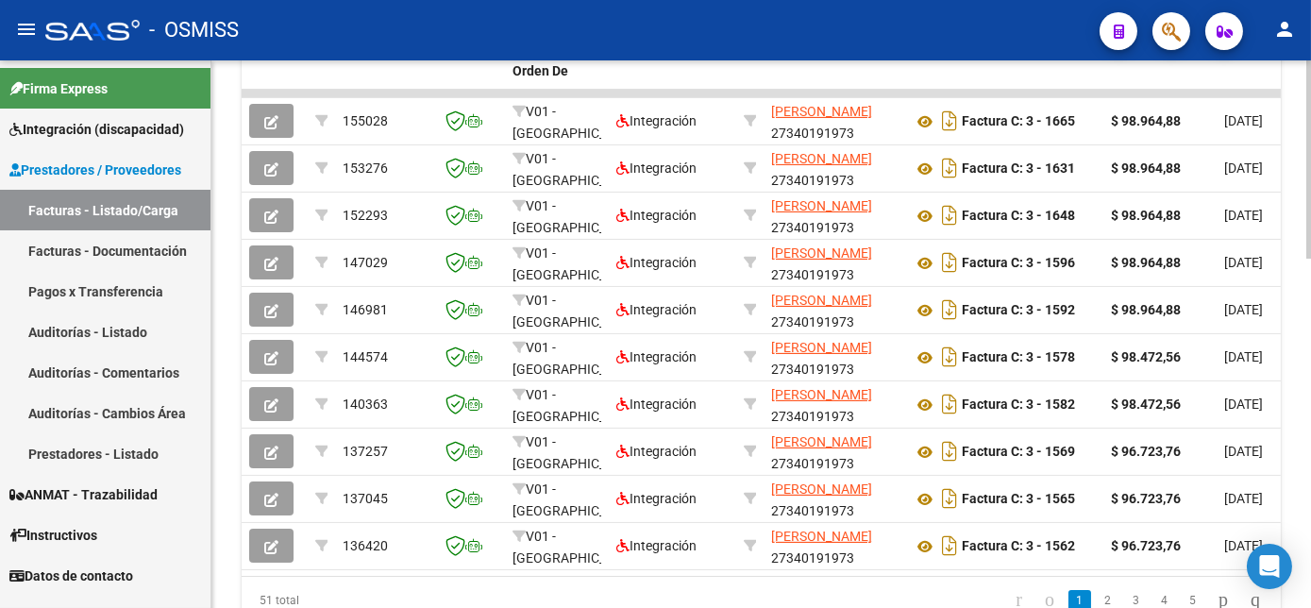
click at [1310, 551] on html "menu - OSMISS person Firma Express Integración (discapacidad) Legajos Prestador…" at bounding box center [655, 304] width 1311 height 608
type input "BARREAL"
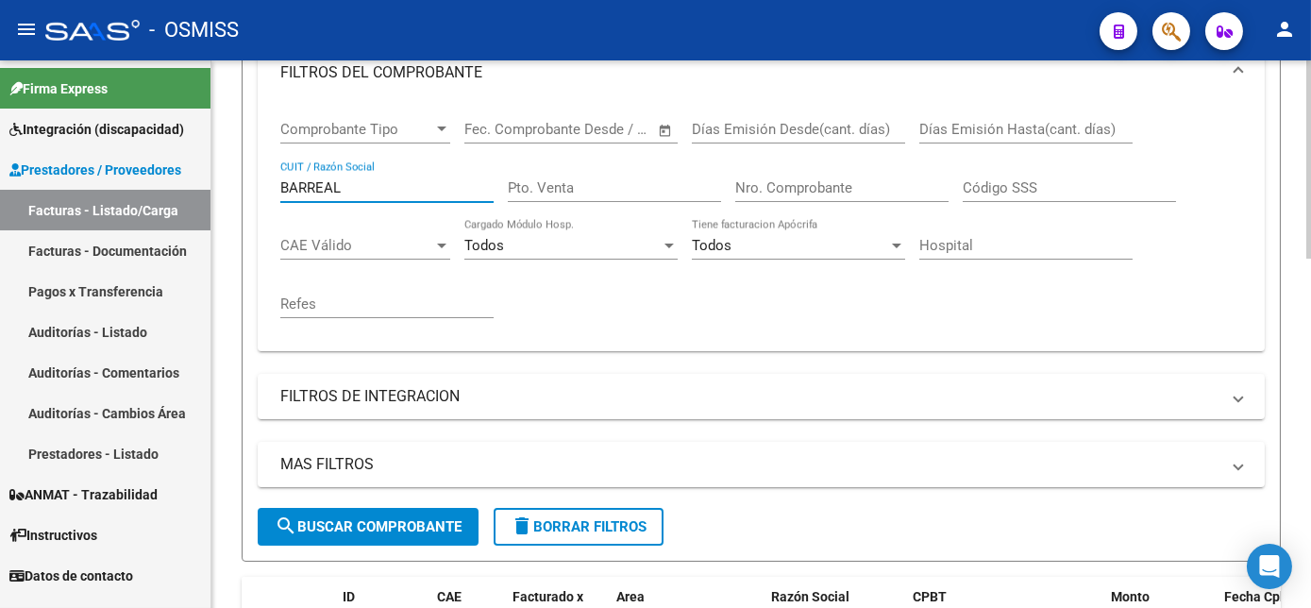
click at [1308, 259] on div at bounding box center [1308, 333] width 5 height 547
click at [815, 194] on input "Nro. Comprobante" at bounding box center [841, 187] width 213 height 17
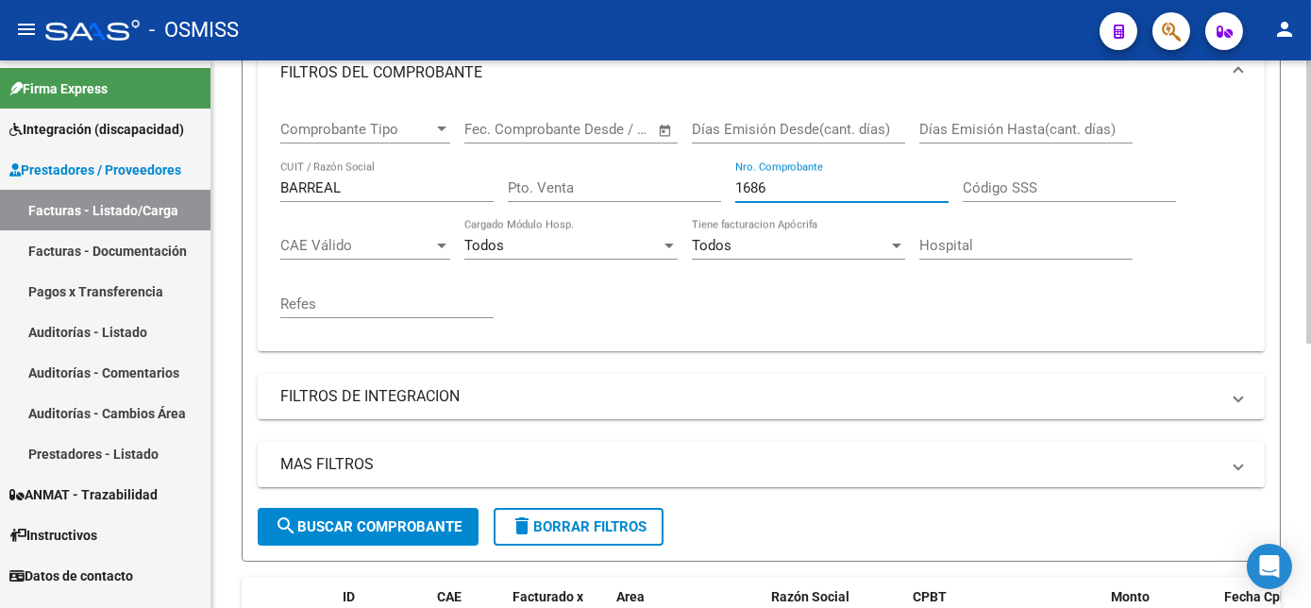
scroll to position [513, 0]
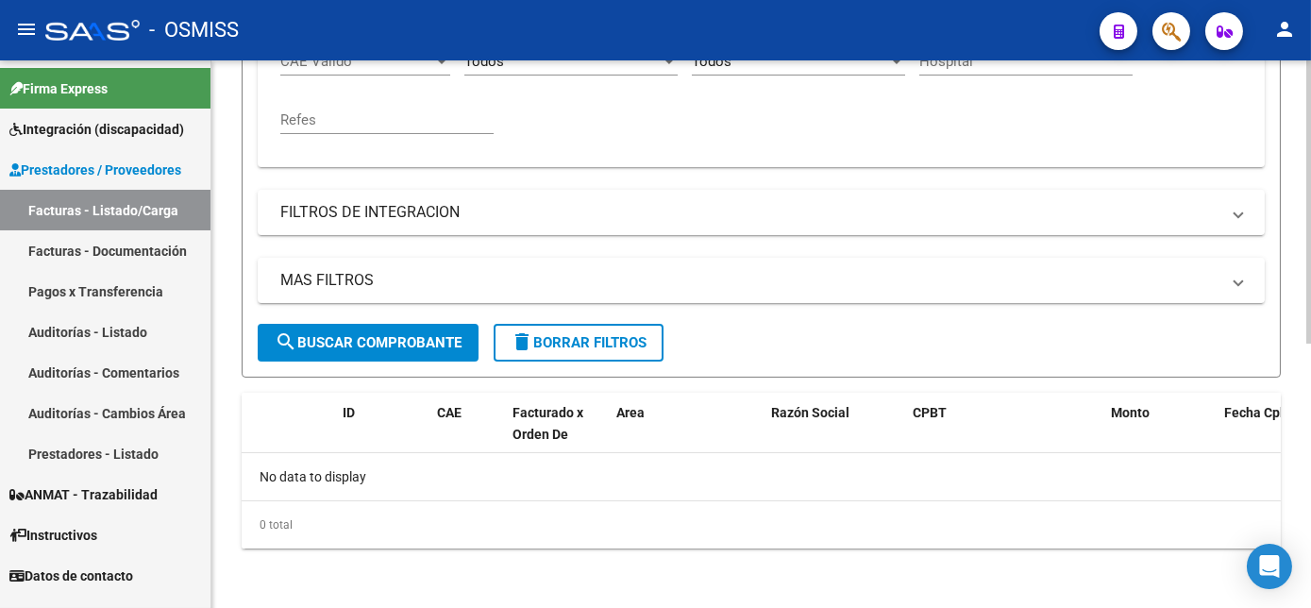
click at [1304, 528] on div "Video tutorial PRESTADORES -> Listado de CPBTs Emitidos por Prestadores / Prove…" at bounding box center [763, 78] width 1104 height 1061
type input "1686"
